Goal: Find specific page/section: Find specific page/section

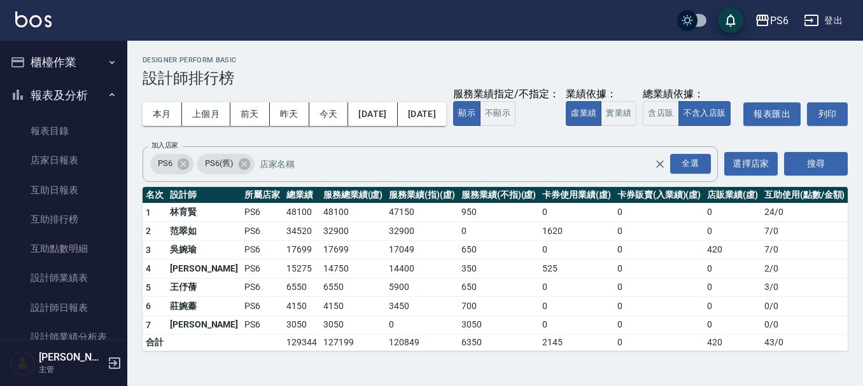
click at [99, 55] on button "櫃檯作業" at bounding box center [63, 62] width 117 height 33
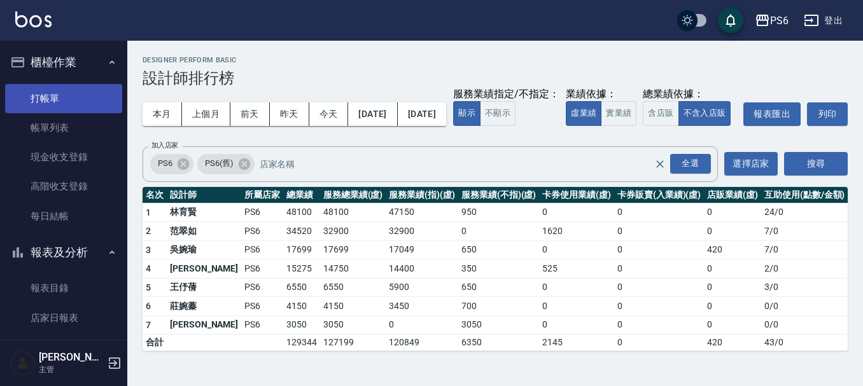
click at [83, 107] on link "打帳單" at bounding box center [63, 98] width 117 height 29
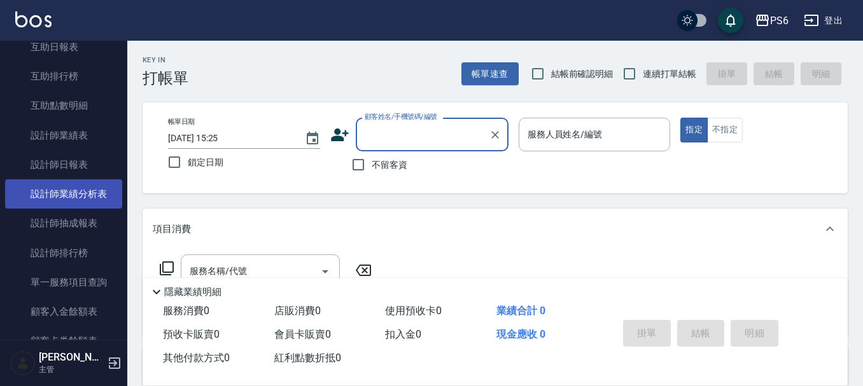
scroll to position [318, 0]
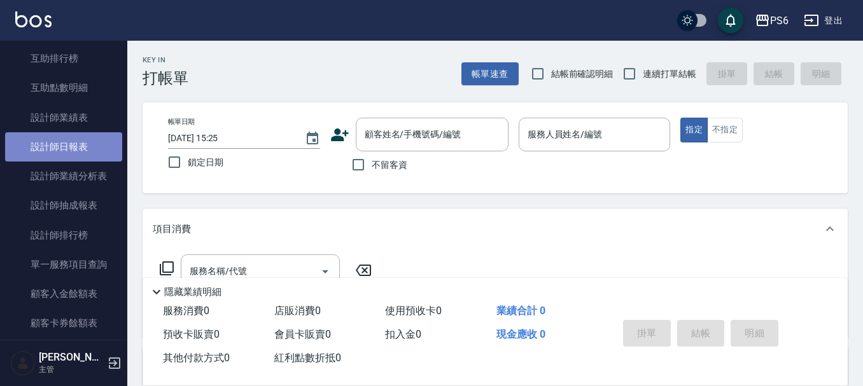
click at [96, 152] on link "設計師日報表" at bounding box center [63, 146] width 117 height 29
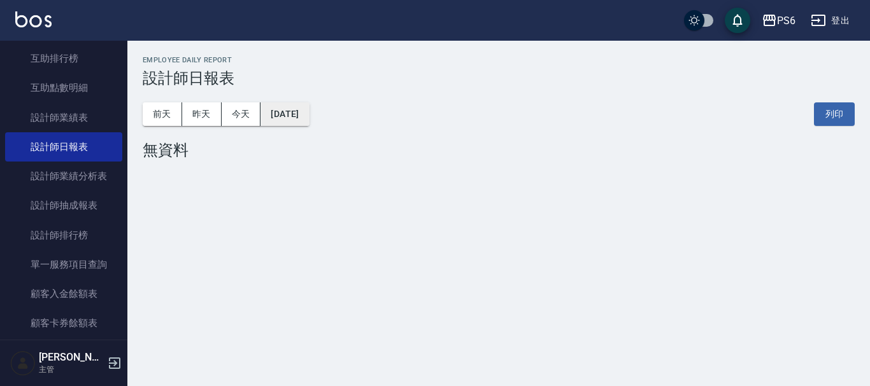
click at [290, 115] on button "[DATE]" at bounding box center [284, 115] width 48 height 24
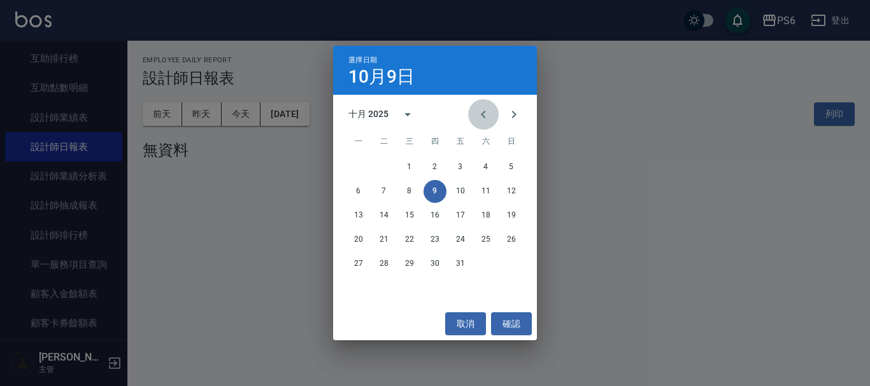
click at [481, 116] on icon "Previous month" at bounding box center [483, 114] width 15 height 15
click at [387, 215] on button "12" at bounding box center [383, 215] width 23 height 23
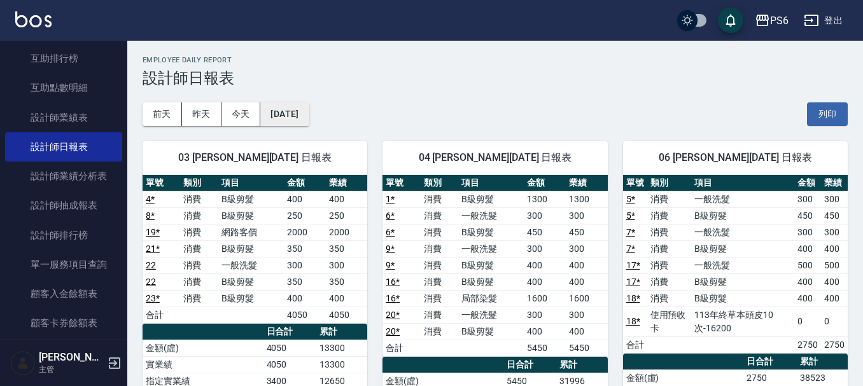
click at [306, 111] on button "[DATE]" at bounding box center [284, 115] width 48 height 24
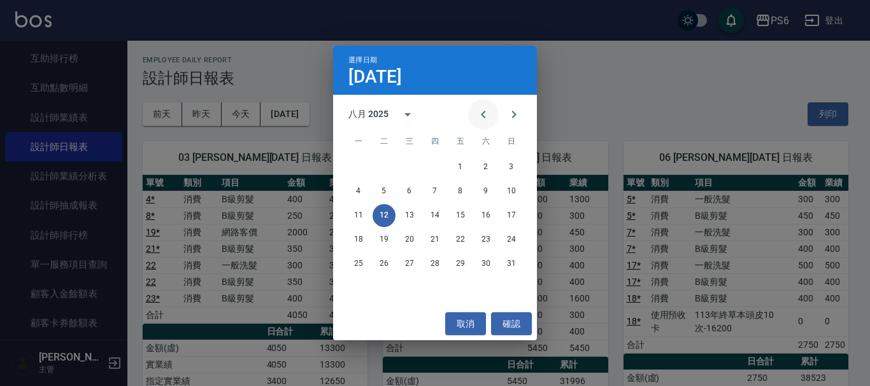
click at [485, 111] on icon "Previous month" at bounding box center [483, 114] width 15 height 15
click at [483, 111] on icon "Previous month" at bounding box center [483, 114] width 15 height 15
click at [487, 240] on button "21" at bounding box center [485, 240] width 23 height 23
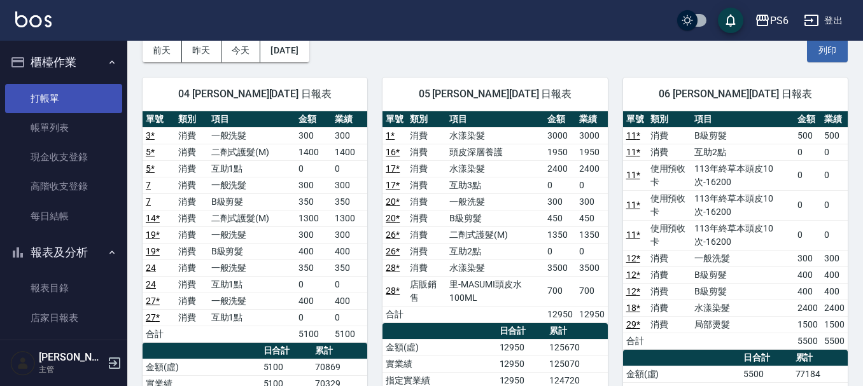
click at [67, 101] on link "打帳單" at bounding box center [63, 98] width 117 height 29
